Goal: Task Accomplishment & Management: Use online tool/utility

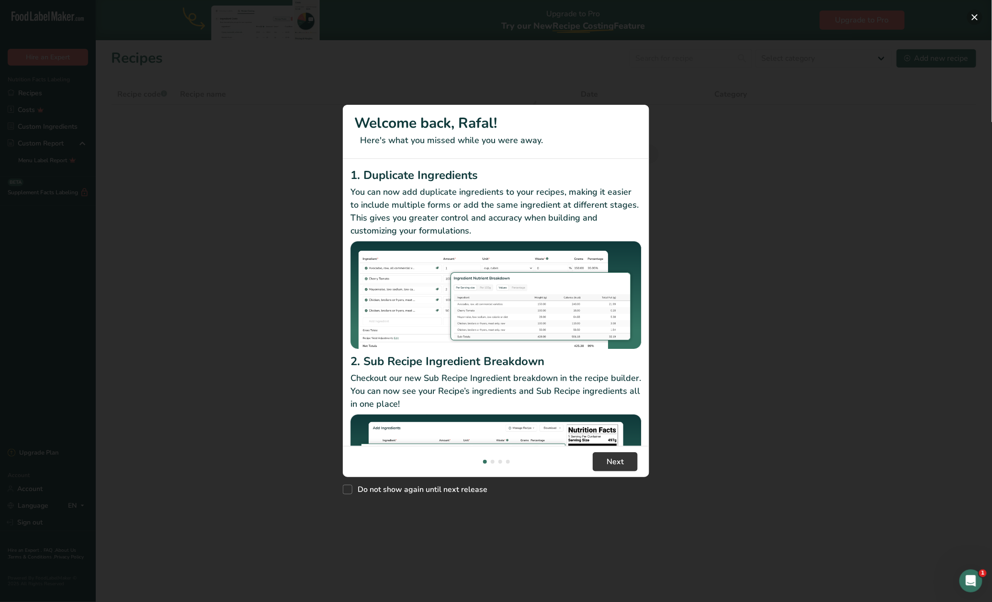
click at [976, 15] on button "New Features" at bounding box center [974, 17] width 15 height 15
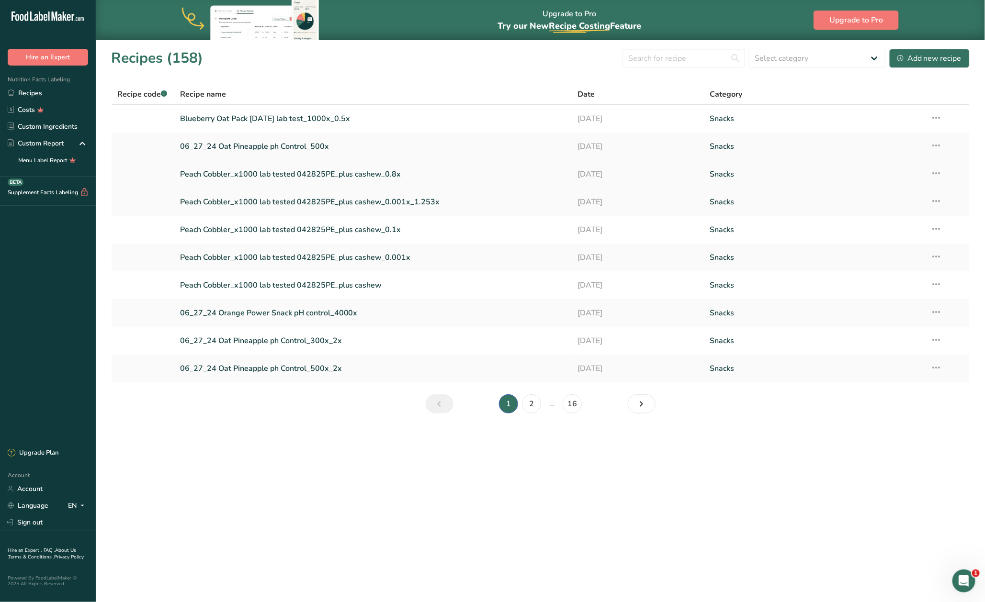
click at [202, 175] on link "Peach Cobbler_x1000 lab tested 042825PE_plus cashew_0.8x" at bounding box center [373, 174] width 386 height 20
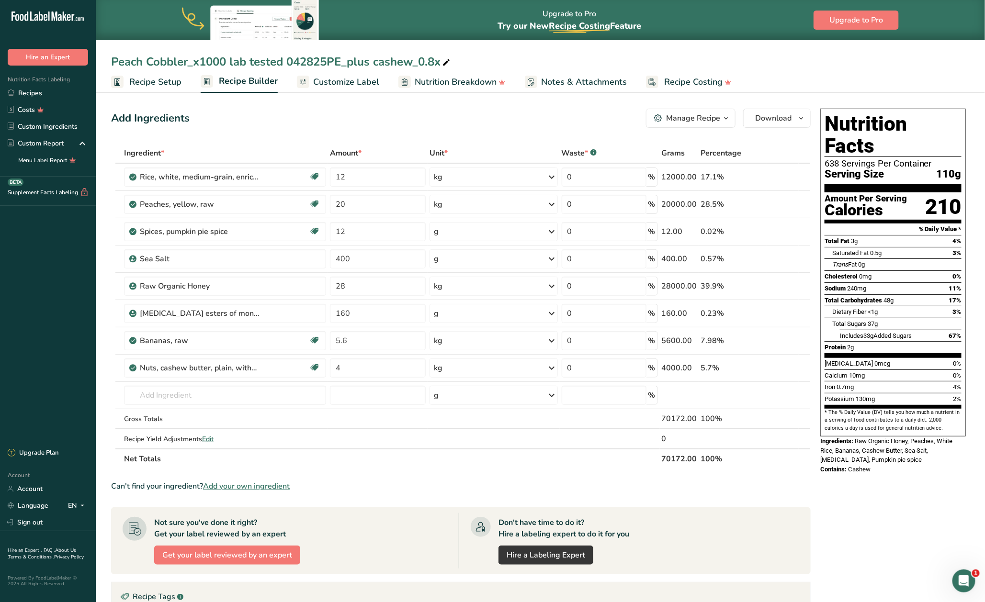
click at [985, 433] on html ".a-20{fill:#fff;} Hire an Expert Nutrition Facts Labeling Recipes Costs Custom …" at bounding box center [492, 394] width 985 height 789
click at [909, 531] on div "Nutrition Facts 638 Servings Per Container Serving Size 110g Amount Per Serving…" at bounding box center [892, 439] width 153 height 669
